Goal: Transaction & Acquisition: Purchase product/service

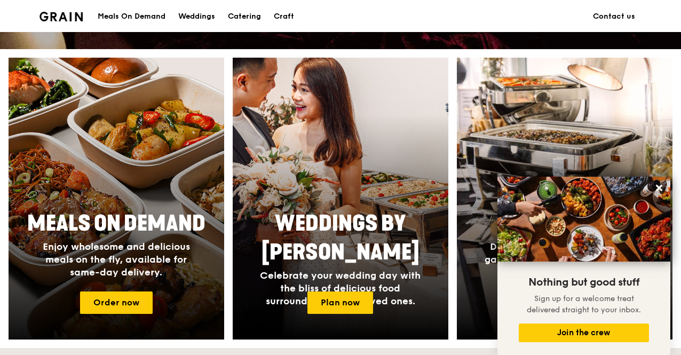
scroll to position [366, 0]
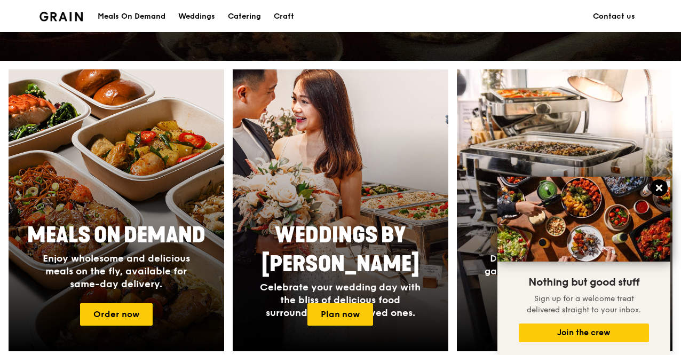
click at [658, 188] on icon at bounding box center [659, 188] width 6 height 6
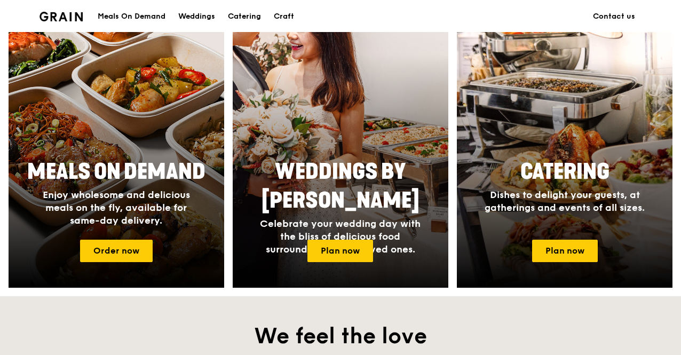
scroll to position [426, 0]
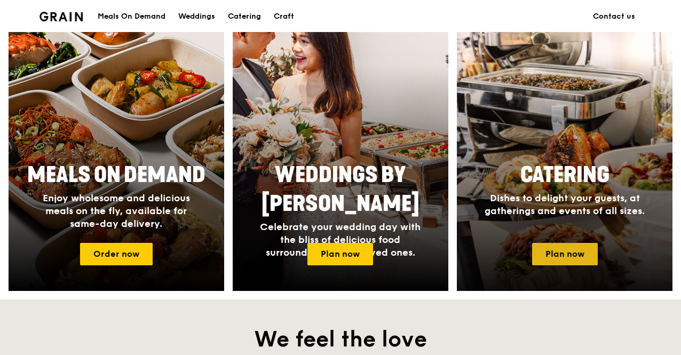
click at [569, 260] on link "Plan now" at bounding box center [565, 254] width 66 height 22
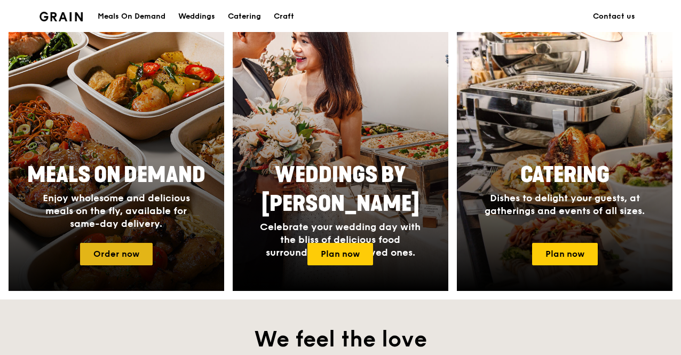
click at [132, 255] on link "Order now" at bounding box center [116, 254] width 73 height 22
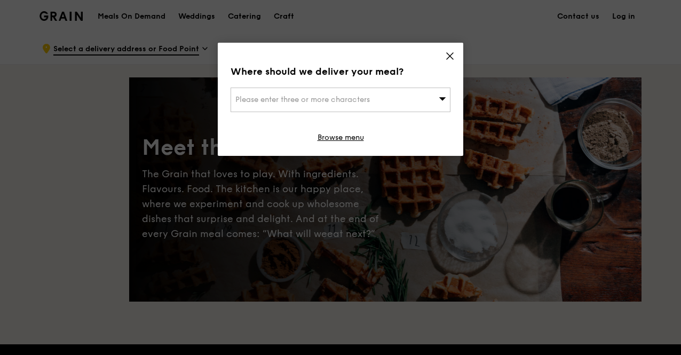
click at [326, 101] on span "Please enter three or more characters" at bounding box center [302, 99] width 134 height 9
click at [347, 98] on input "search" at bounding box center [340, 99] width 219 height 23
click at [451, 55] on icon at bounding box center [450, 56] width 10 height 10
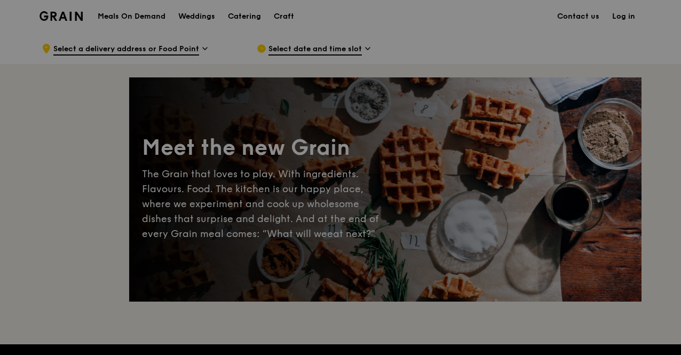
click at [121, 47] on div at bounding box center [340, 177] width 681 height 355
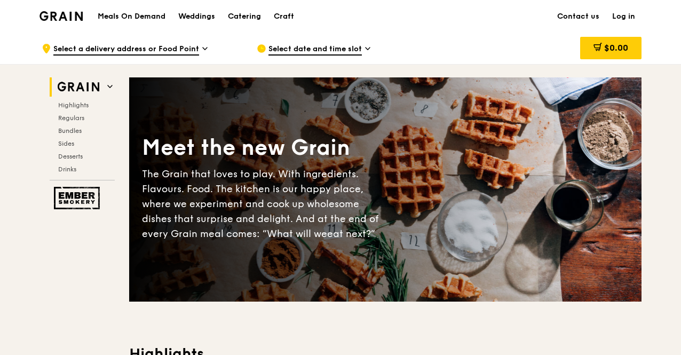
click at [108, 49] on span "Select a delivery address or Food Point" at bounding box center [126, 50] width 146 height 12
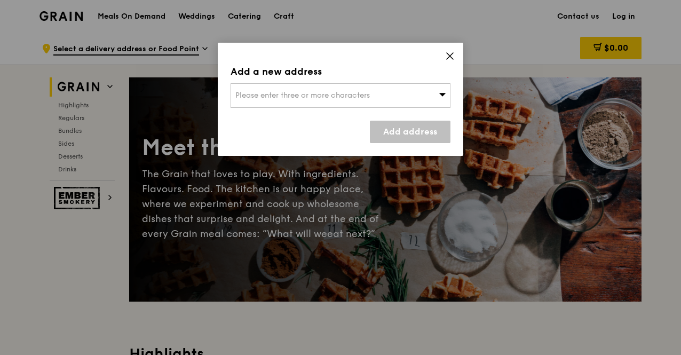
click at [265, 93] on span "Please enter three or more characters" at bounding box center [302, 95] width 134 height 9
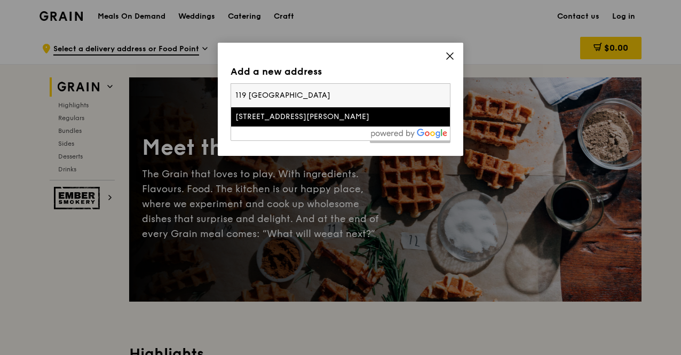
type input "119 [GEOGRAPHIC_DATA]"
click at [277, 116] on div "[STREET_ADDRESS][PERSON_NAME]" at bounding box center [314, 116] width 158 height 11
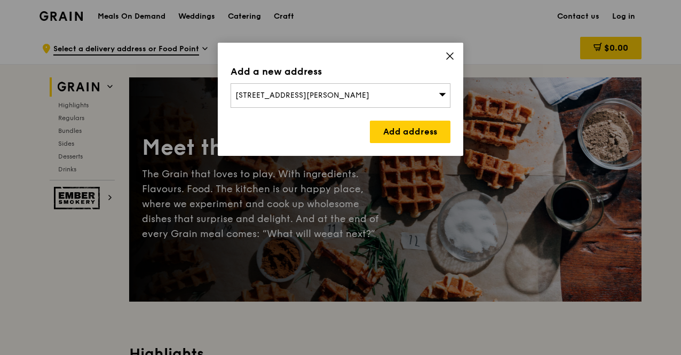
click at [362, 99] on span "[STREET_ADDRESS][PERSON_NAME]" at bounding box center [302, 95] width 134 height 9
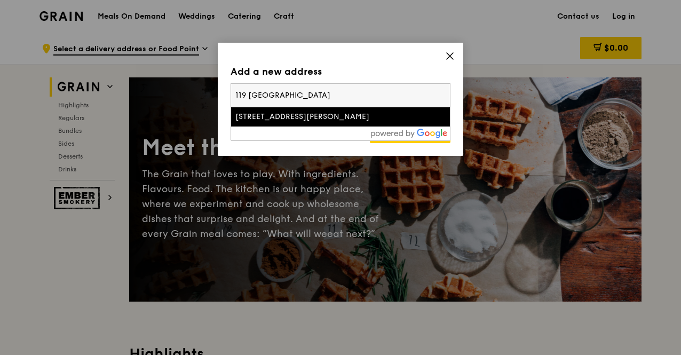
drag, startPoint x: 342, startPoint y: 100, endPoint x: 154, endPoint y: 75, distance: 190.0
click at [154, 75] on div "Add a new address [STREET_ADDRESS][PERSON_NAME] [STREET_ADDRESS][PERSON_NAME] A…" at bounding box center [340, 177] width 681 height 355
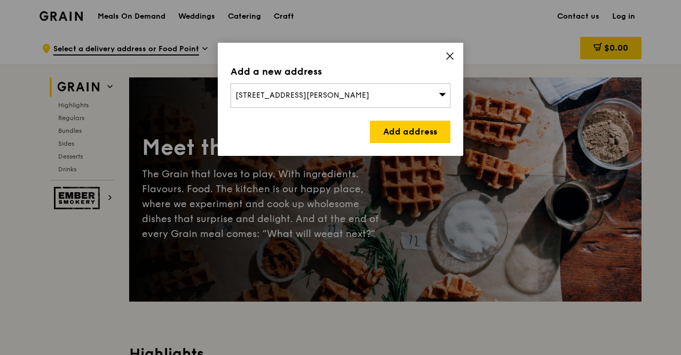
click at [339, 86] on div "[STREET_ADDRESS][PERSON_NAME]" at bounding box center [340, 95] width 220 height 25
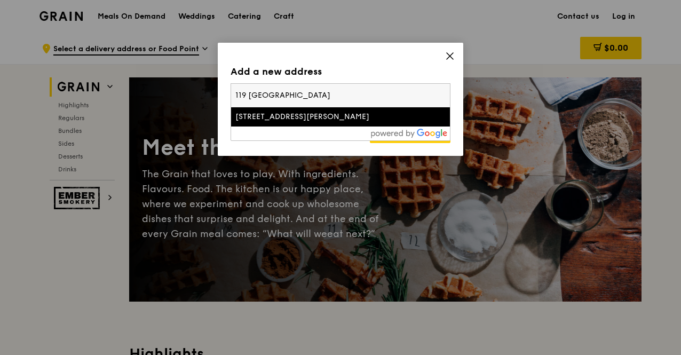
drag, startPoint x: 301, startPoint y: 92, endPoint x: 218, endPoint y: 90, distance: 83.8
click at [220, 90] on div "Add a new address [STREET_ADDRESS][PERSON_NAME] [STREET_ADDRESS][PERSON_NAME] A…" at bounding box center [340, 99] width 245 height 113
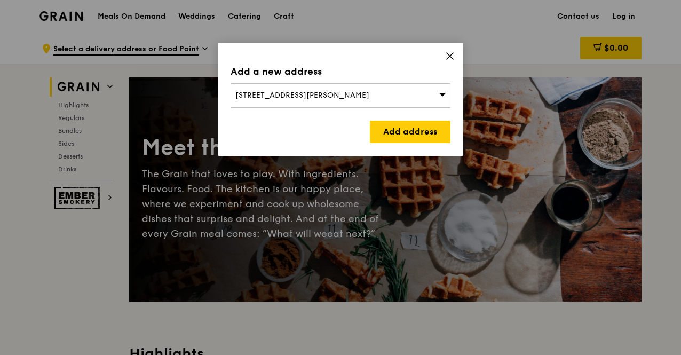
click at [283, 97] on span "[STREET_ADDRESS][PERSON_NAME]" at bounding box center [302, 95] width 134 height 9
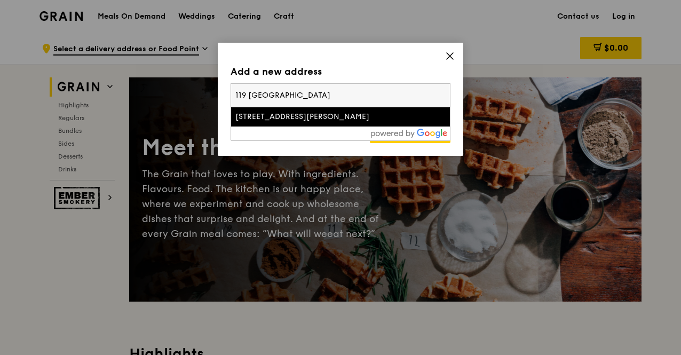
drag, startPoint x: 340, startPoint y: 94, endPoint x: 215, endPoint y: 97, distance: 125.4
click at [215, 97] on div "Add a new address [STREET_ADDRESS][PERSON_NAME] [STREET_ADDRESS][PERSON_NAME] A…" at bounding box center [340, 177] width 681 height 355
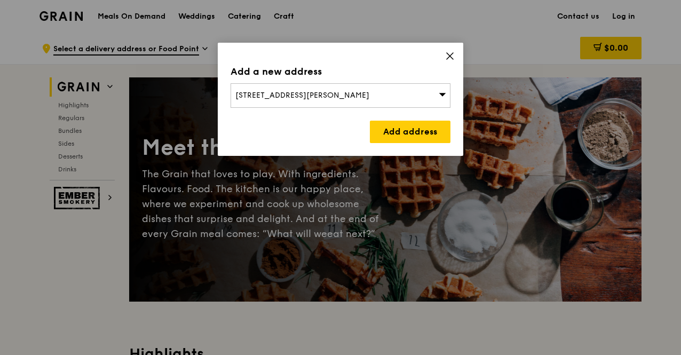
click at [315, 93] on span "[STREET_ADDRESS][PERSON_NAME]" at bounding box center [302, 95] width 134 height 9
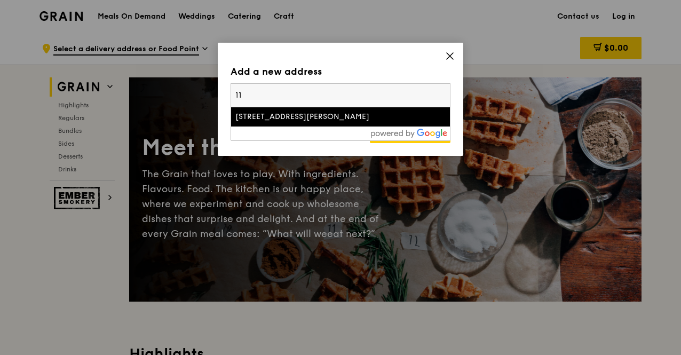
type input "1"
type input "518174"
click at [298, 116] on div "[STREET_ADDRESS]" at bounding box center [314, 116] width 158 height 11
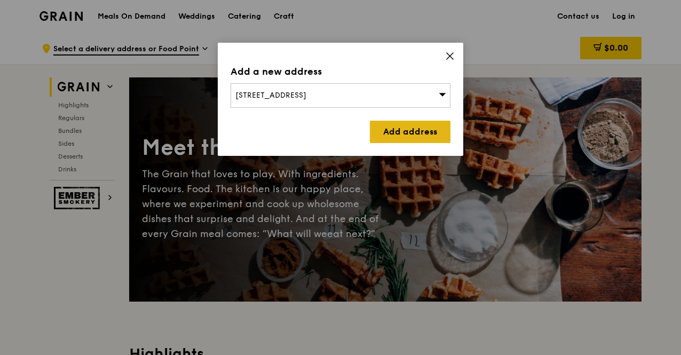
click at [426, 133] on link "Add address" at bounding box center [410, 132] width 81 height 22
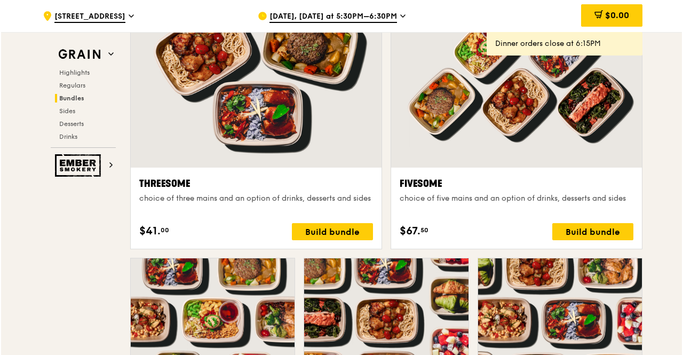
scroll to position [2027, 0]
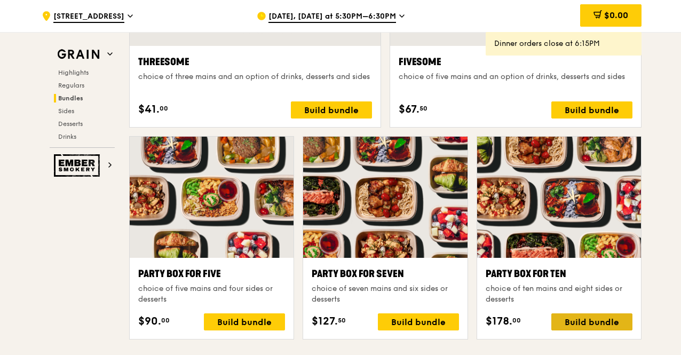
click at [571, 318] on div "Build bundle" at bounding box center [591, 321] width 81 height 17
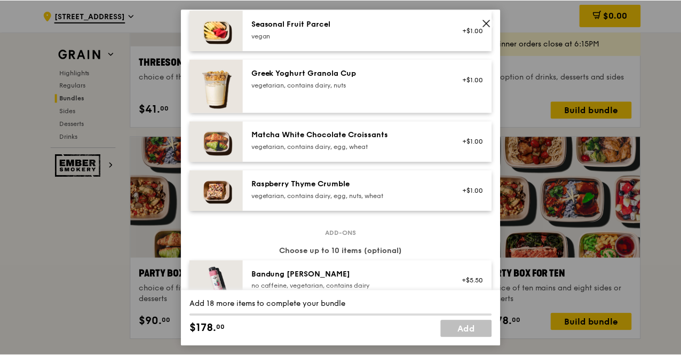
scroll to position [1067, 0]
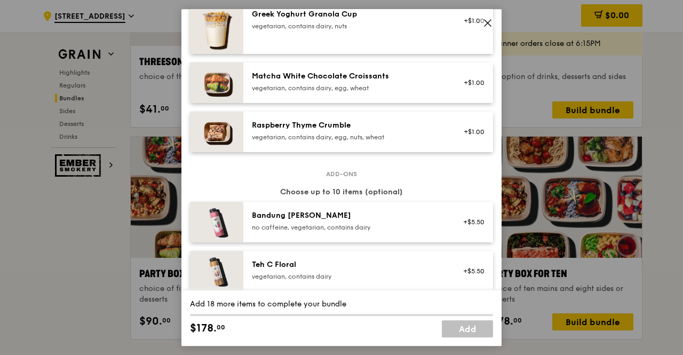
click at [485, 20] on icon at bounding box center [488, 23] width 10 height 10
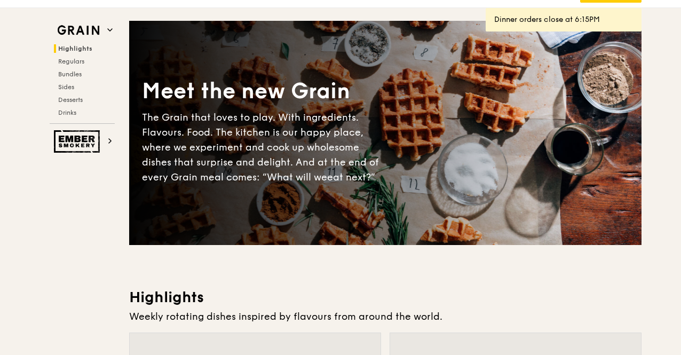
scroll to position [0, 0]
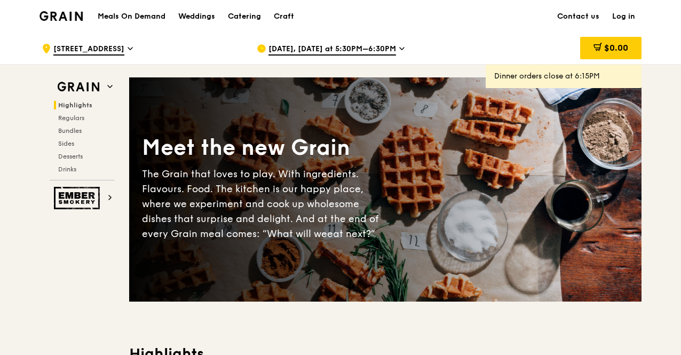
click at [149, 13] on h1 "Meals On Demand" at bounding box center [132, 16] width 68 height 11
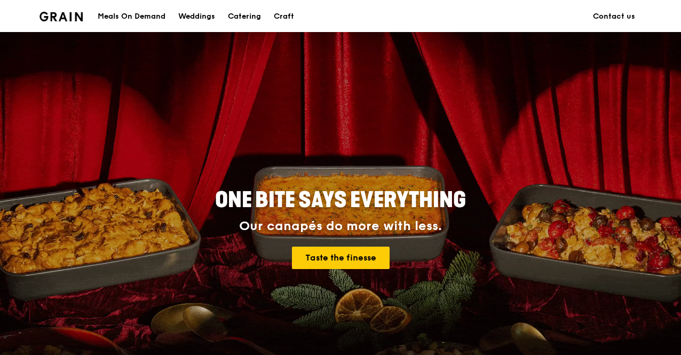
scroll to position [426, 0]
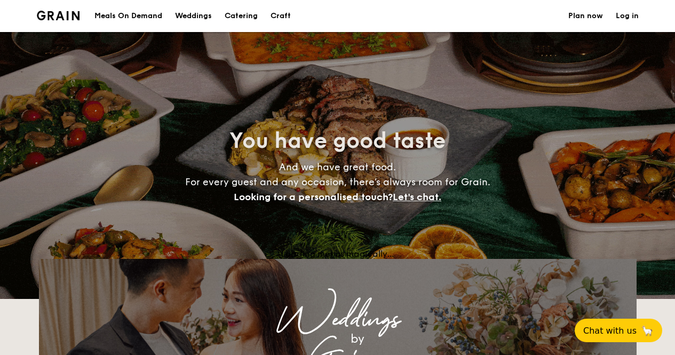
select select
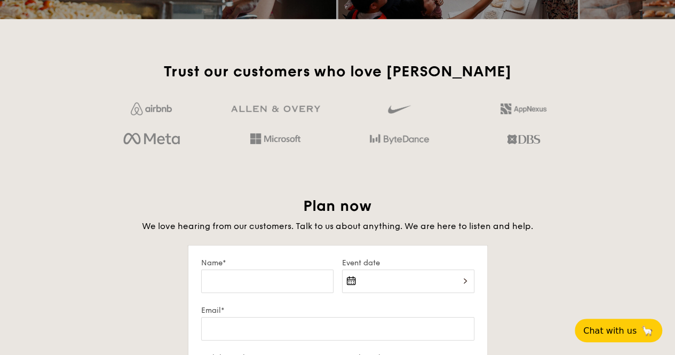
scroll to position [1601, 0]
